Goal: Navigation & Orientation: Find specific page/section

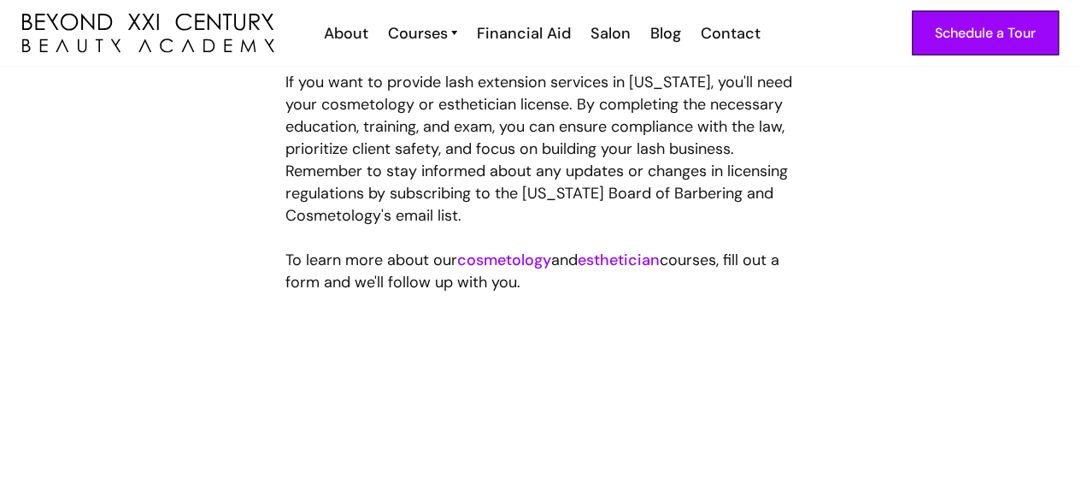
scroll to position [1710, 0]
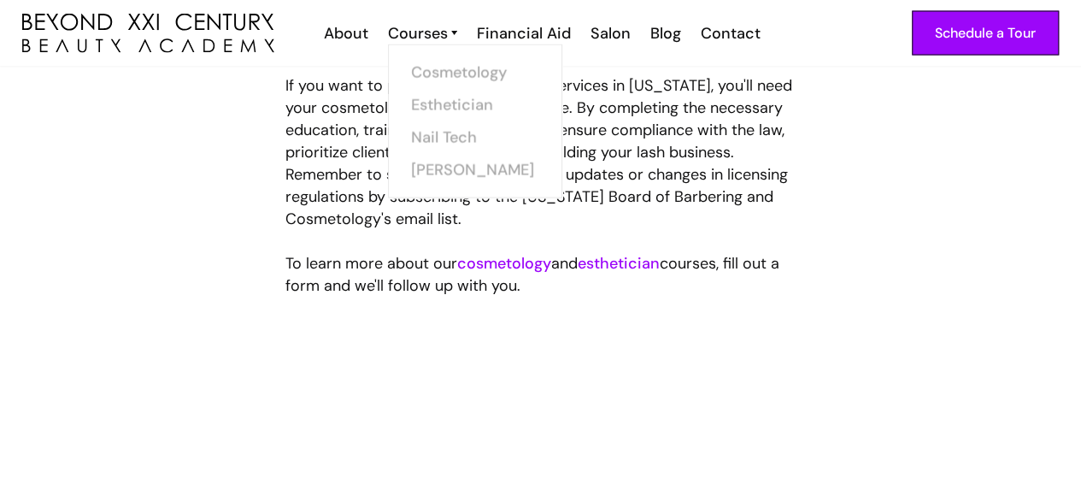
click at [453, 31] on img at bounding box center [454, 33] width 6 height 22
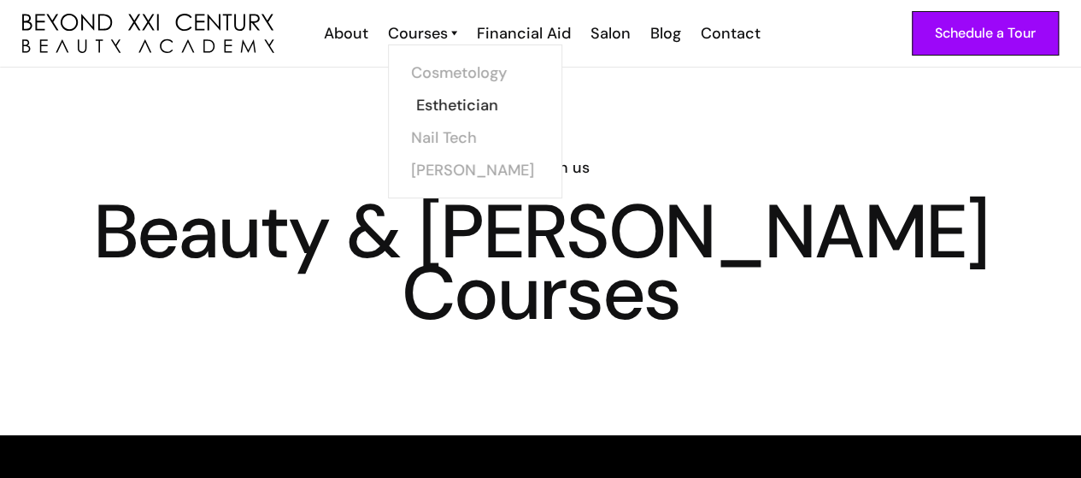
click at [467, 101] on link "Esthetician" at bounding box center [480, 105] width 128 height 32
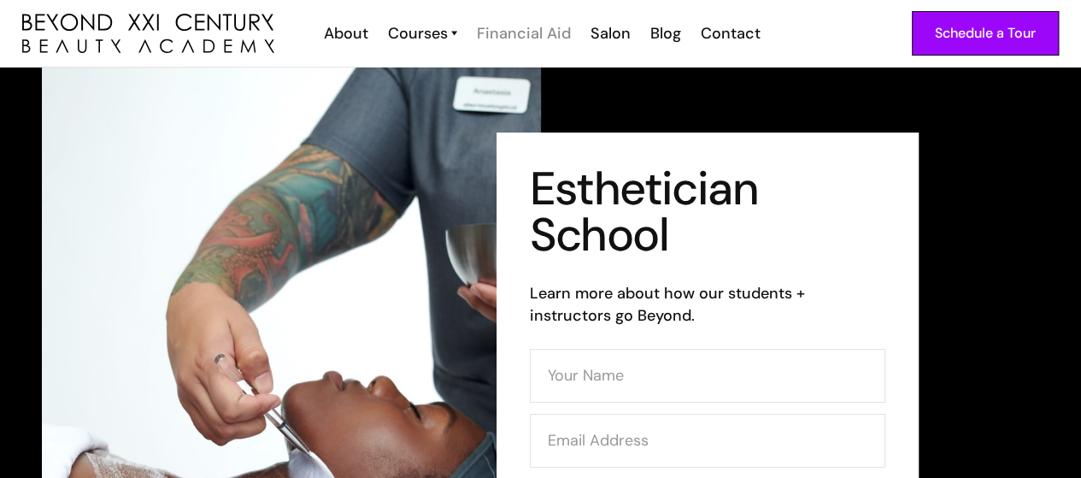
click at [530, 28] on div "Financial Aid" at bounding box center [524, 33] width 94 height 22
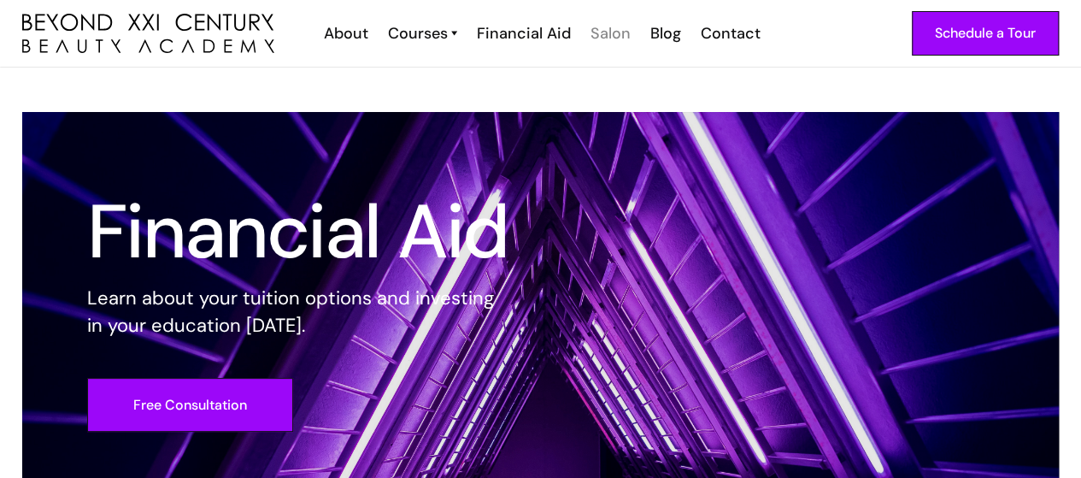
click at [614, 24] on div "Salon" at bounding box center [611, 33] width 40 height 22
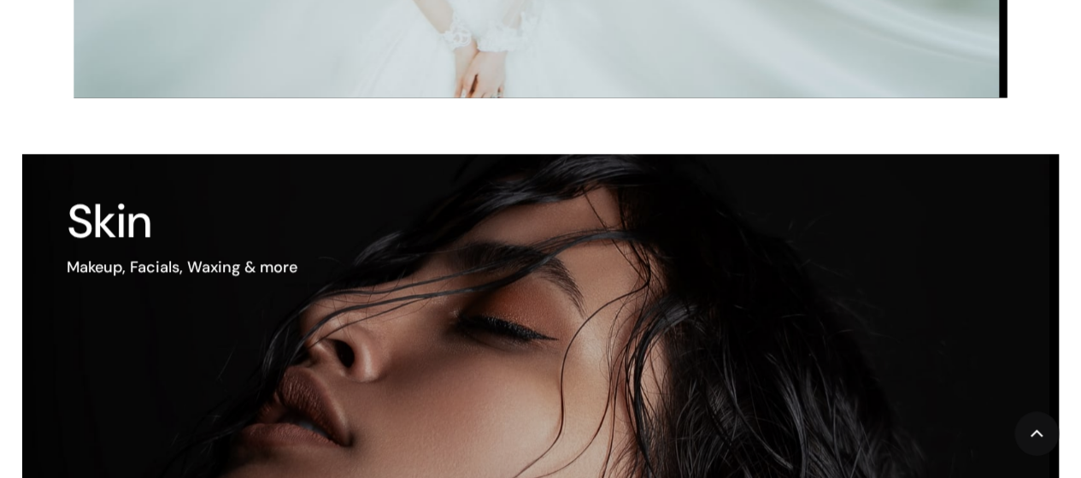
scroll to position [1026, 0]
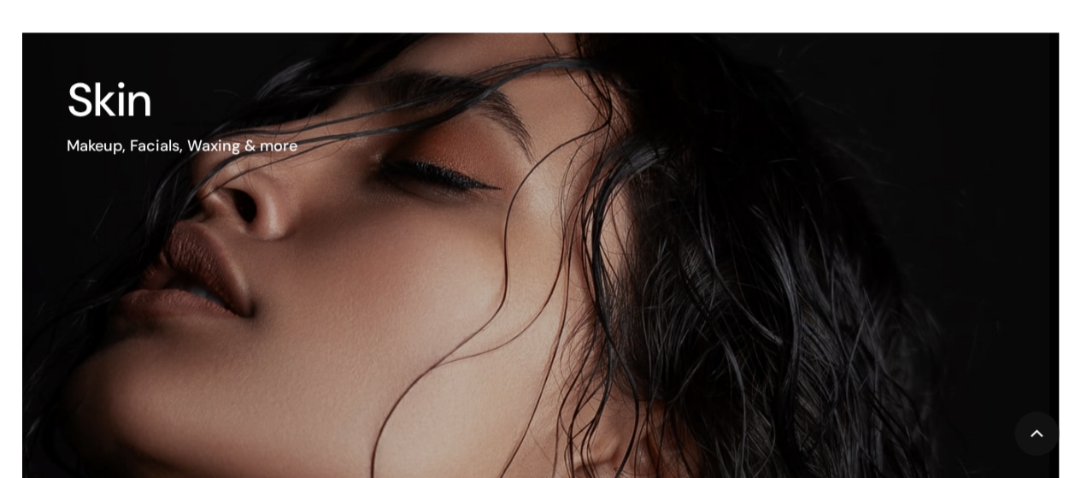
click at [592, 209] on img at bounding box center [474, 364] width 1233 height 795
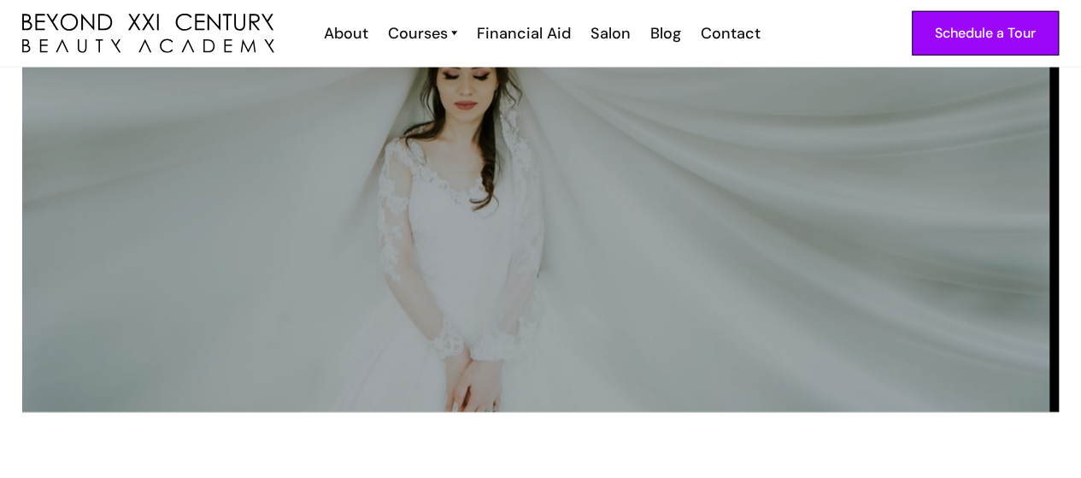
scroll to position [2497, 0]
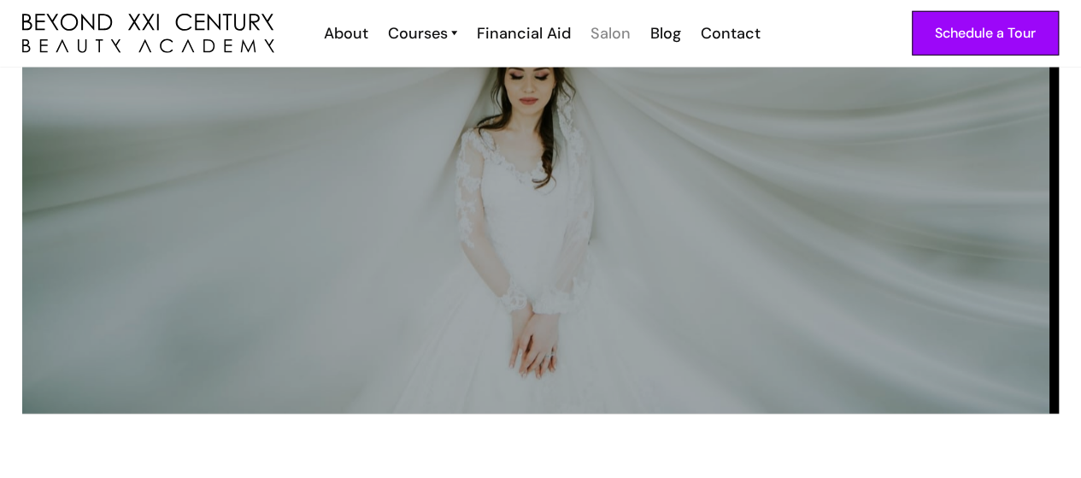
click at [610, 28] on div "Salon" at bounding box center [611, 33] width 40 height 22
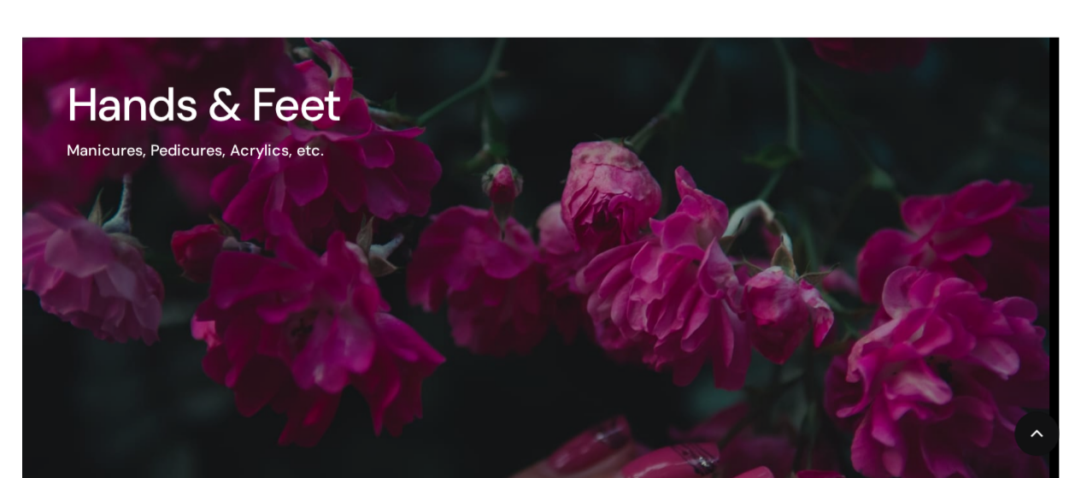
scroll to position [2479, 0]
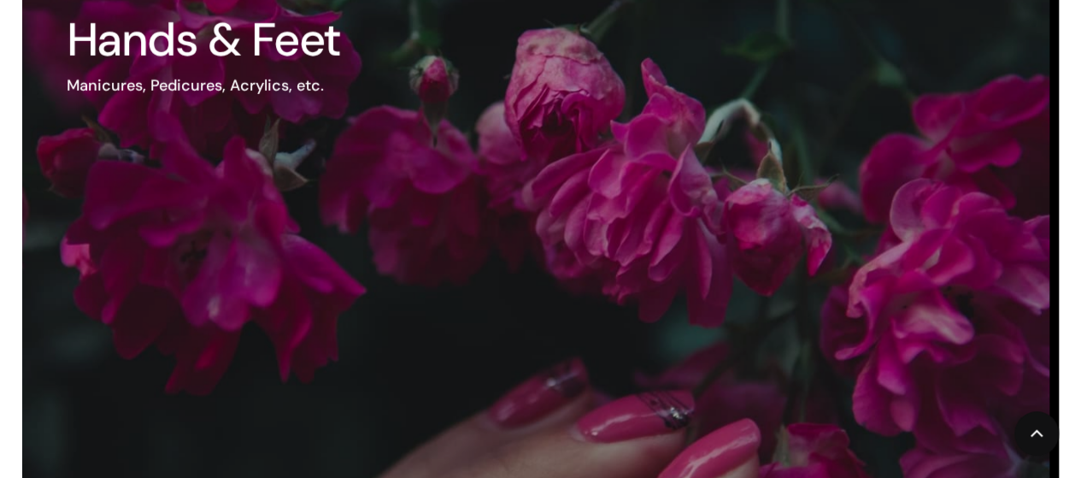
click at [423, 218] on img at bounding box center [474, 315] width 1233 height 822
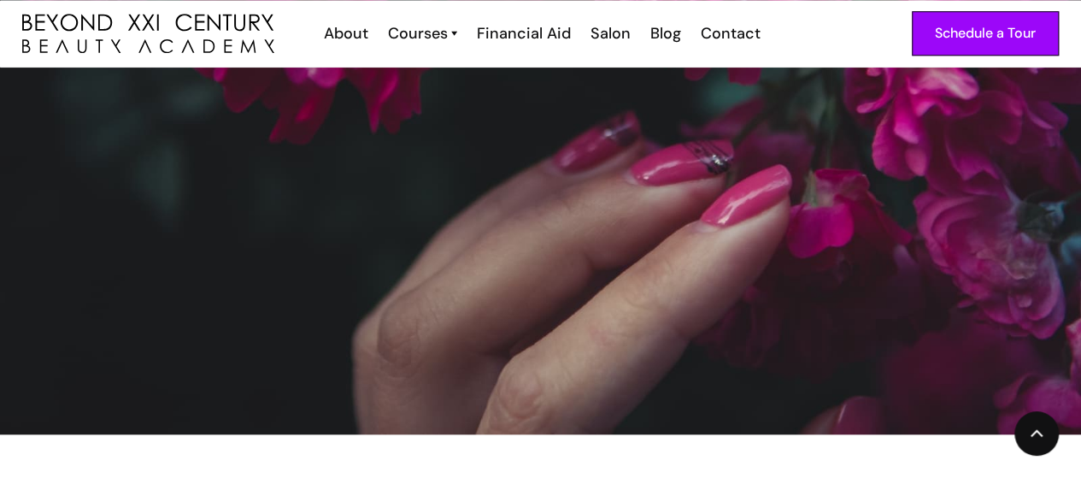
scroll to position [855, 0]
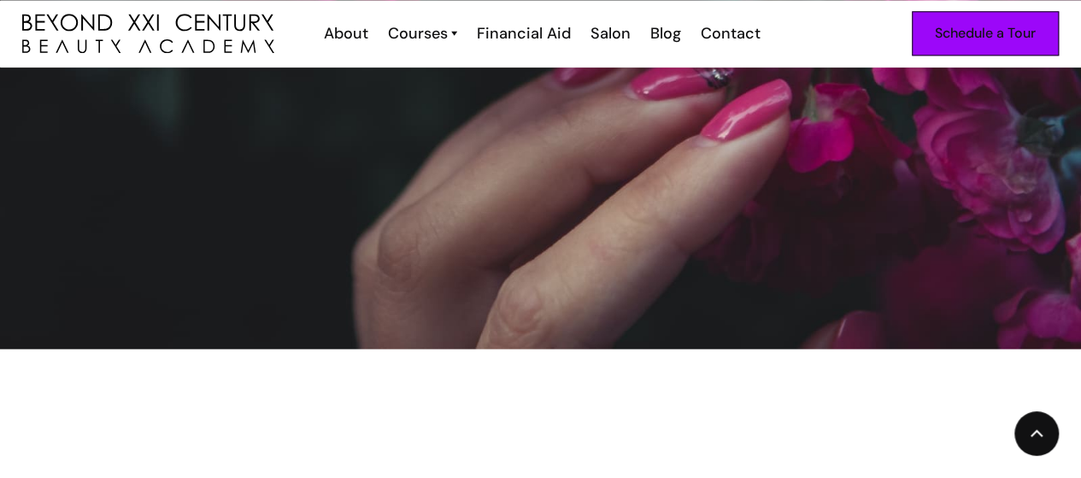
click at [985, 33] on div "Schedule a Tour" at bounding box center [985, 33] width 101 height 22
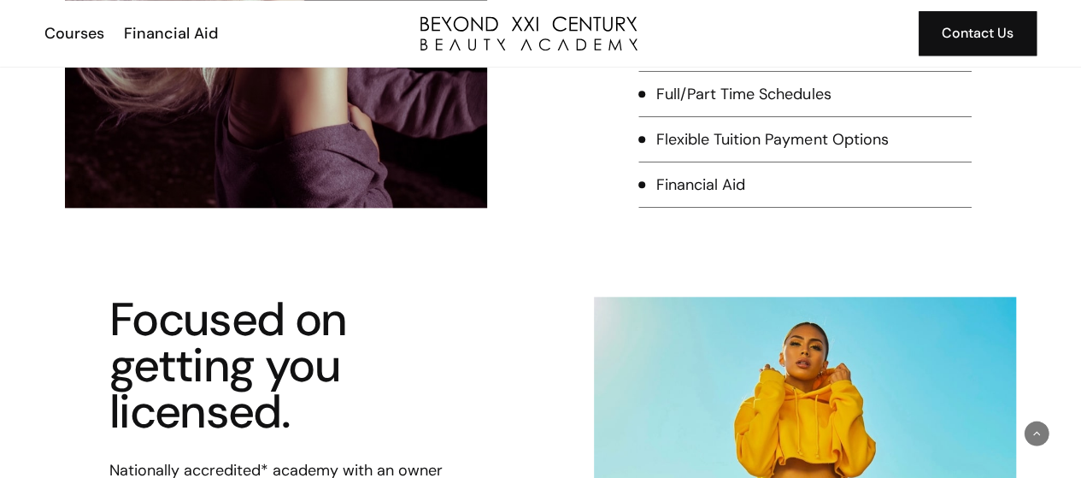
scroll to position [769, 0]
